Goal: Task Accomplishment & Management: Manage account settings

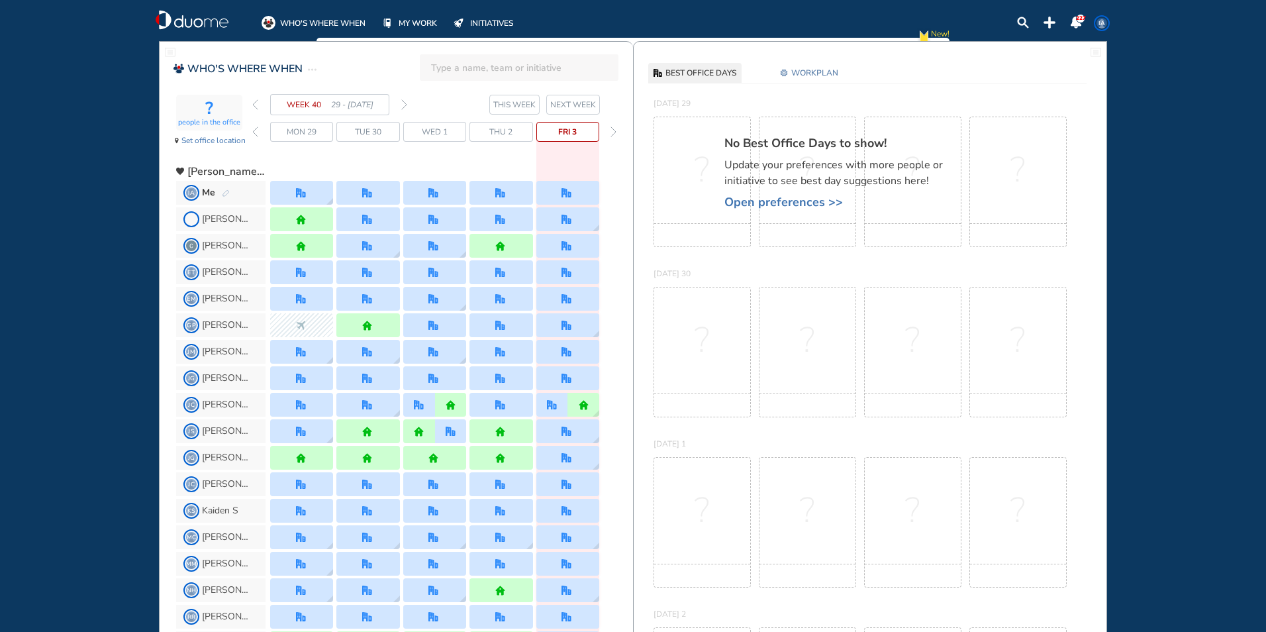
click at [216, 187] on div "Me" at bounding box center [216, 192] width 28 height 13
click at [222, 188] on div "Me" at bounding box center [216, 192] width 28 height 13
click at [222, 193] on img "pen-edit" at bounding box center [226, 193] width 8 height 9
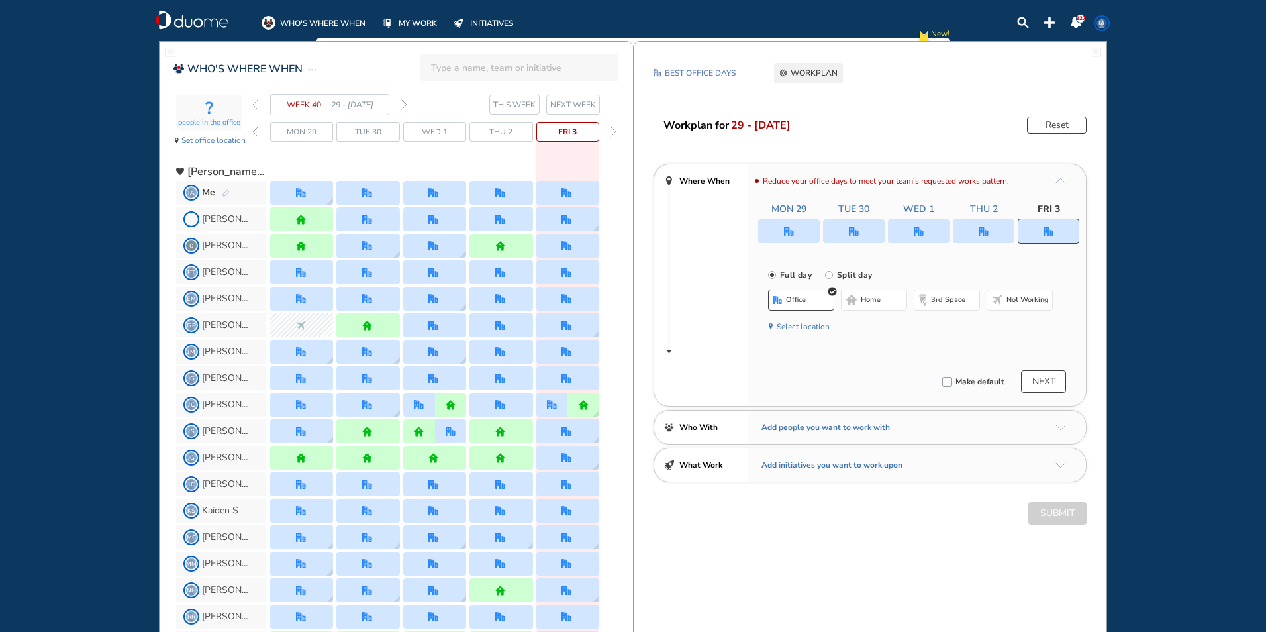
click at [1046, 229] on img "office" at bounding box center [1049, 232] width 10 height 10
click at [834, 270] on input "Split day" at bounding box center [838, 283] width 26 height 26
radio input "true"
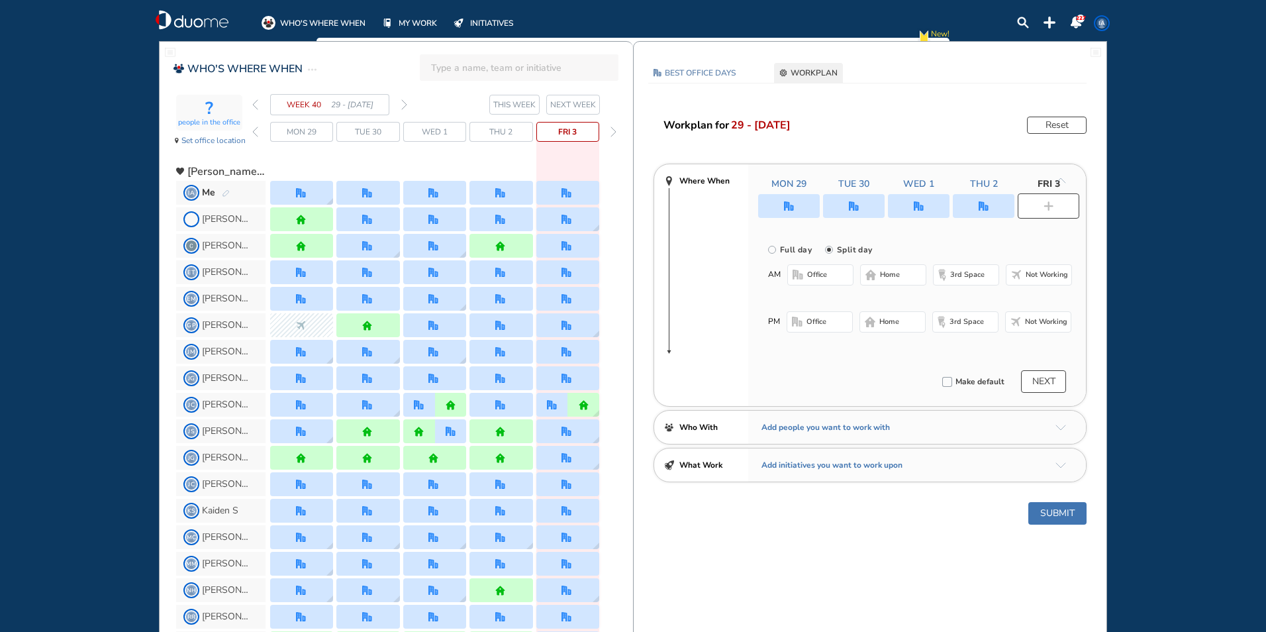
click at [817, 274] on span "office" at bounding box center [817, 275] width 20 height 11
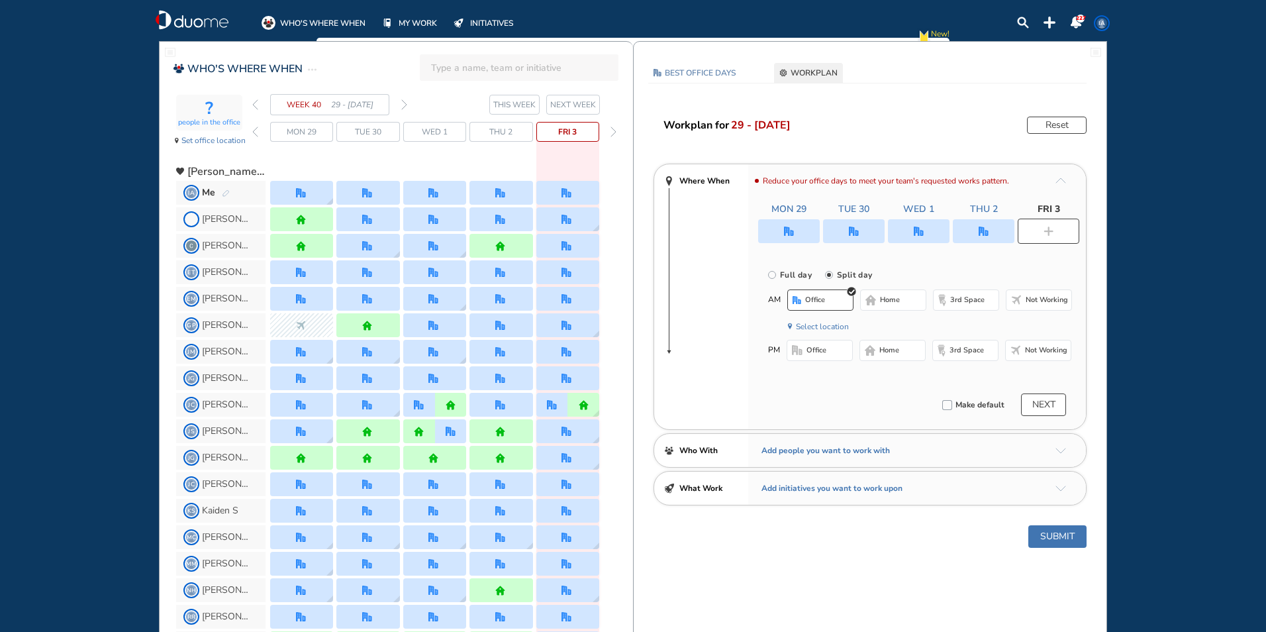
click at [1035, 347] on span "Not working" at bounding box center [1046, 350] width 42 height 11
click at [1055, 534] on button "Submit" at bounding box center [1058, 536] width 58 height 23
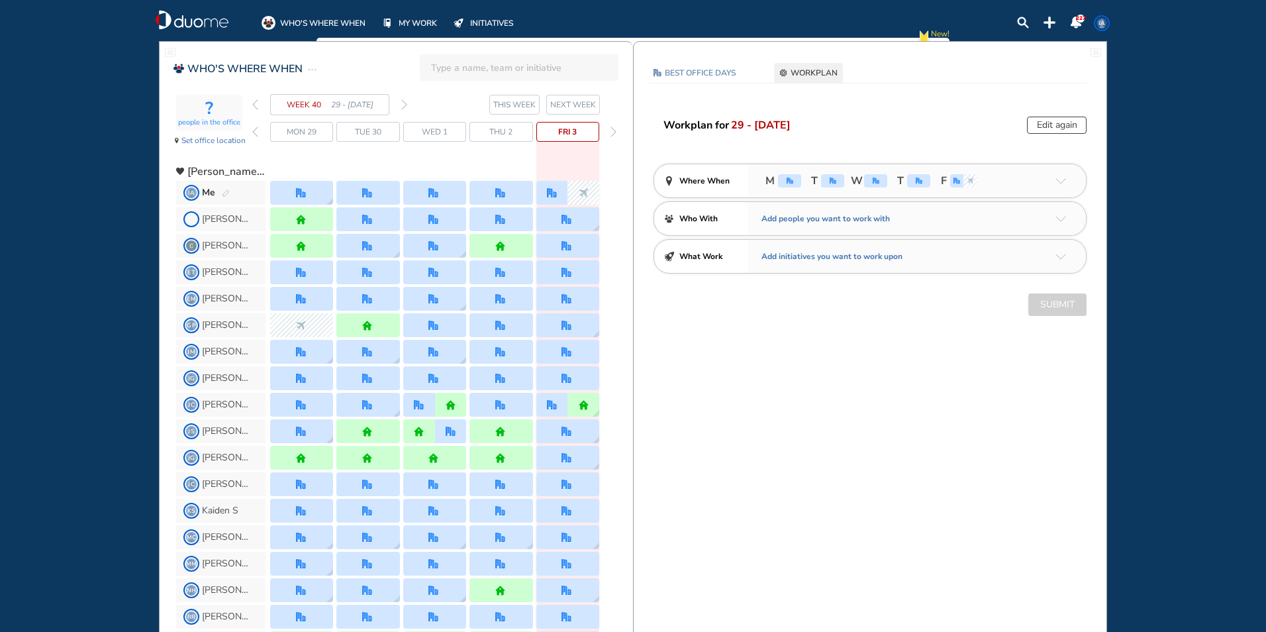
click at [400, 101] on div "WEEK 40 29 - [DATE]" at bounding box center [329, 104] width 155 height 21
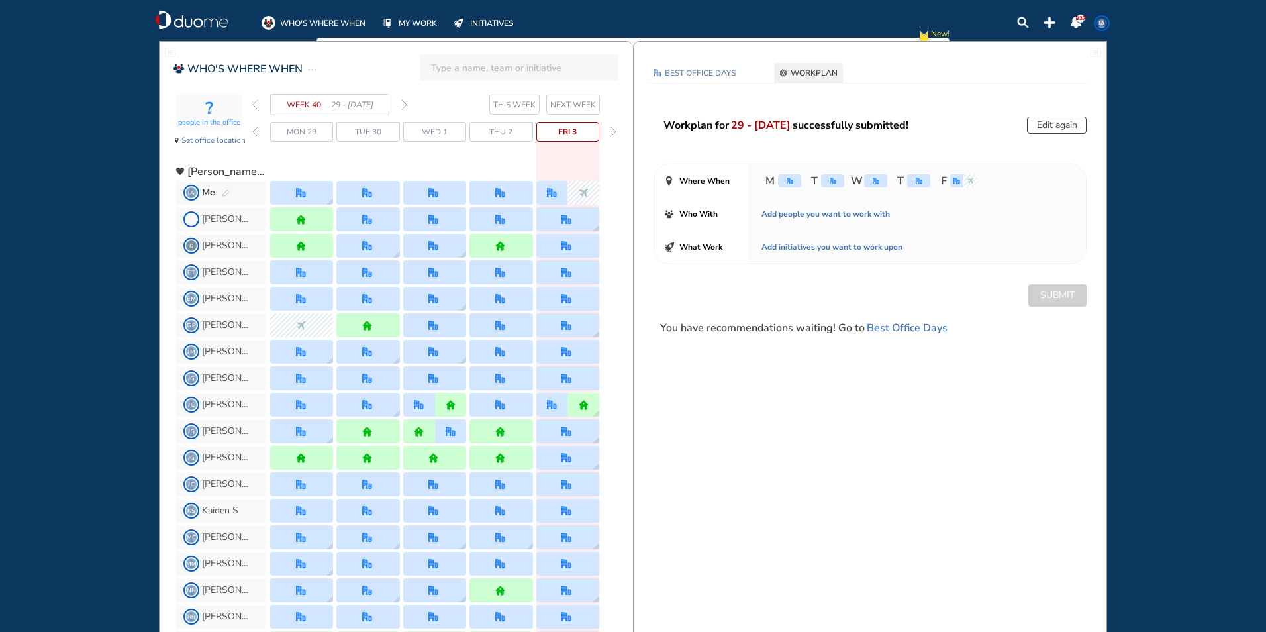
click at [403, 105] on img "forward week" at bounding box center [404, 104] width 6 height 11
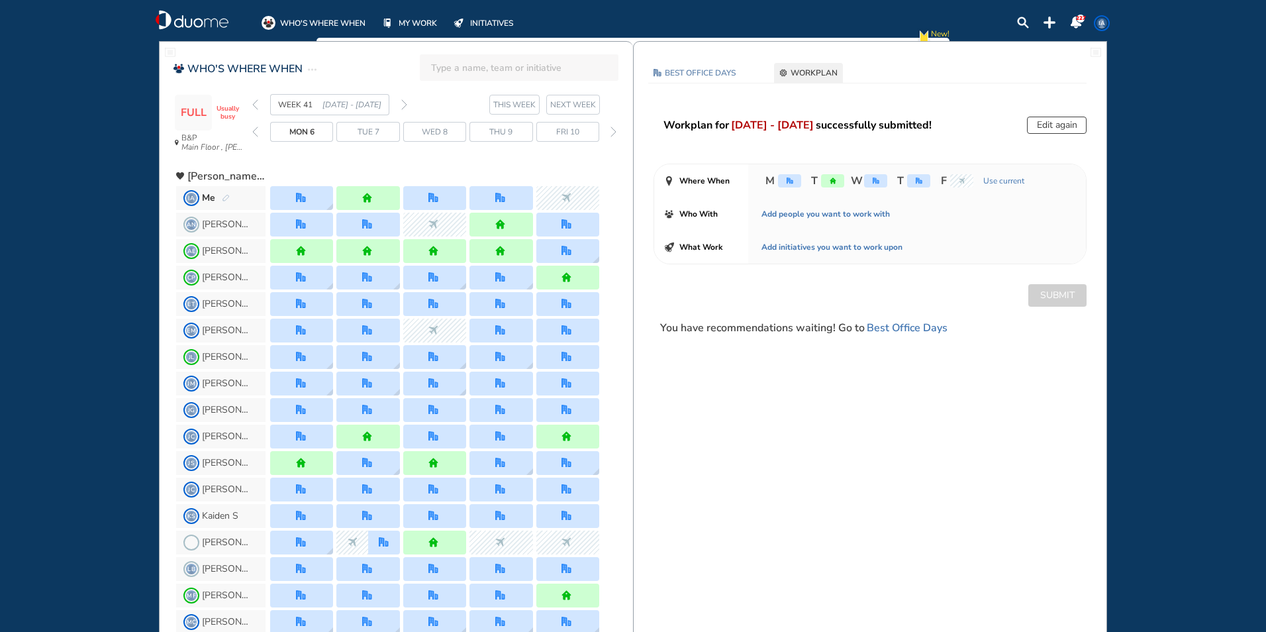
click at [1098, 18] on span "IA" at bounding box center [1102, 23] width 11 height 11
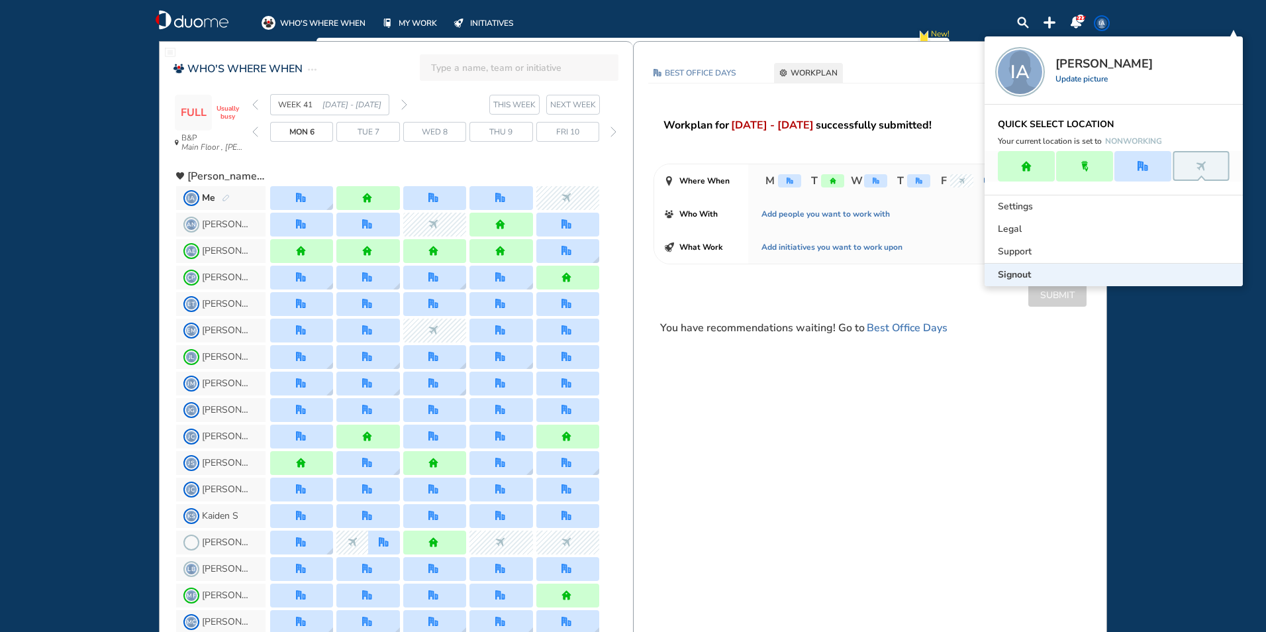
click at [1007, 275] on span "Signout" at bounding box center [1014, 274] width 33 height 13
